Goal: Information Seeking & Learning: Learn about a topic

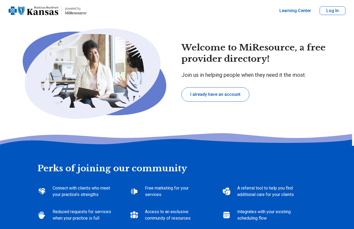
click at [141, 162] on h2 "Perks of joining our community" at bounding box center [177, 160] width 279 height 28
click at [78, 167] on h2 "Perks of joining our community" at bounding box center [177, 160] width 279 height 28
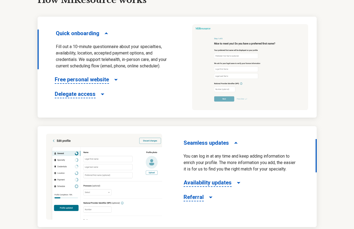
scroll to position [295, 0]
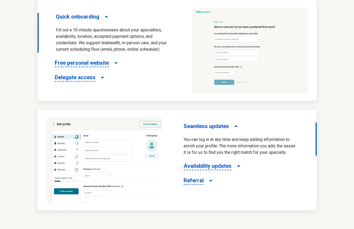
click at [174, 216] on div "How MiResource works Quick onboarding Fill out a 10-minute questionnaire about …" at bounding box center [177, 102] width 279 height 275
click at [210, 170] on span "Availability updates" at bounding box center [208, 166] width 48 height 8
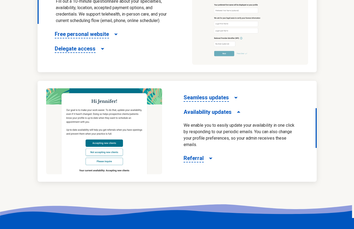
scroll to position [349, 0]
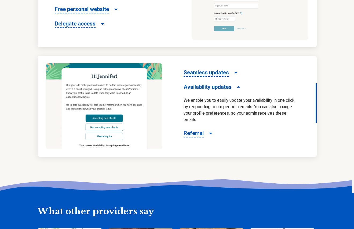
click at [197, 133] on span "Referral" at bounding box center [194, 133] width 20 height 8
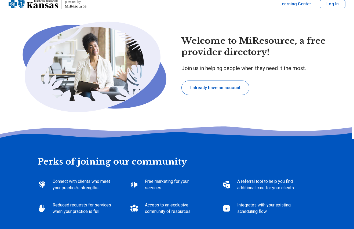
scroll to position [0, 0]
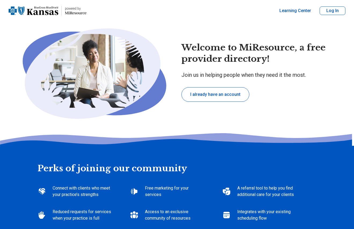
drag, startPoint x: 254, startPoint y: 77, endPoint x: 254, endPoint y: 81, distance: 3.5
click at [255, 80] on div "Welcome to MiResource, a free provider directory! Join us in helping people whe…" at bounding box center [260, 71] width 159 height 59
